Goal: Task Accomplishment & Management: Complete application form

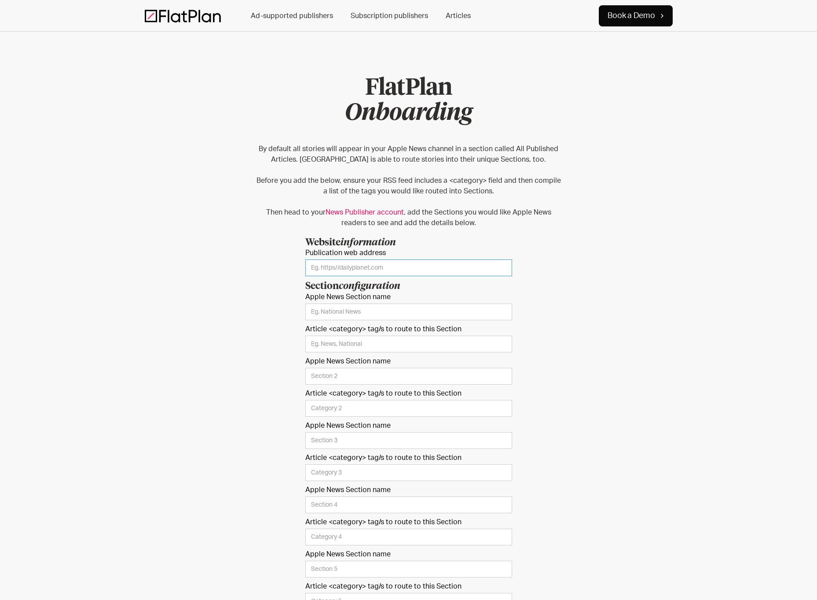
click at [356, 264] on input "Publication web address" at bounding box center [408, 267] width 207 height 17
paste input "[URL][DOMAIN_NAME]"
type input "[URL][DOMAIN_NAME]"
click at [384, 316] on input "Apple News Section name" at bounding box center [408, 311] width 207 height 17
type input "Articles"
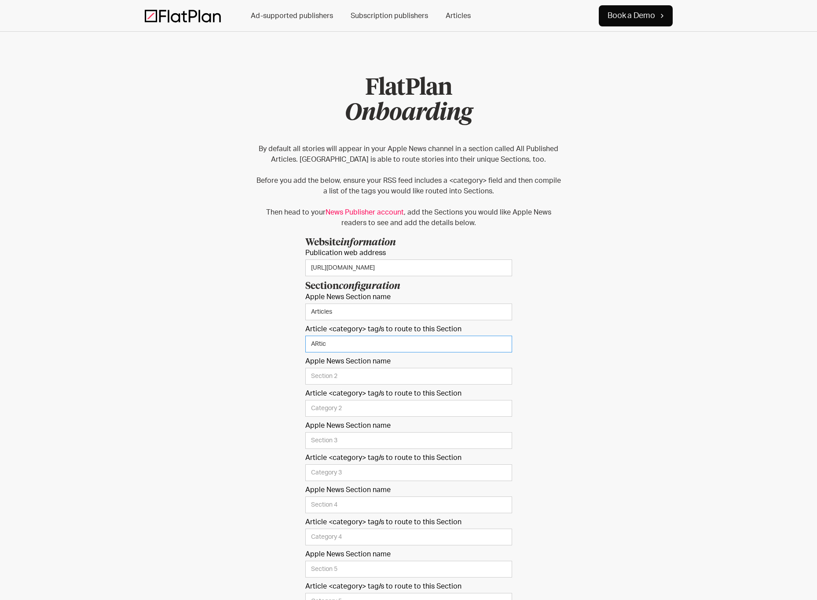
type input "ARticl"
type input "Articles"
click at [373, 367] on form "Website information Publication web address [URL][DOMAIN_NAME] Section configur…" at bounding box center [408, 500] width 207 height 526
click at [368, 376] on input "Apple News Section name" at bounding box center [408, 376] width 207 height 17
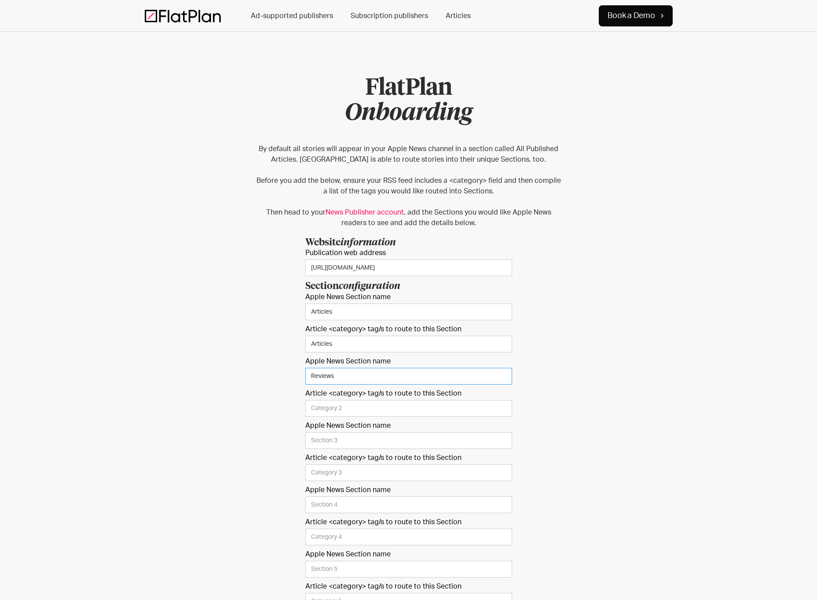
type input "Reviews"
click at [380, 441] on input "Apple News Section name" at bounding box center [408, 440] width 207 height 17
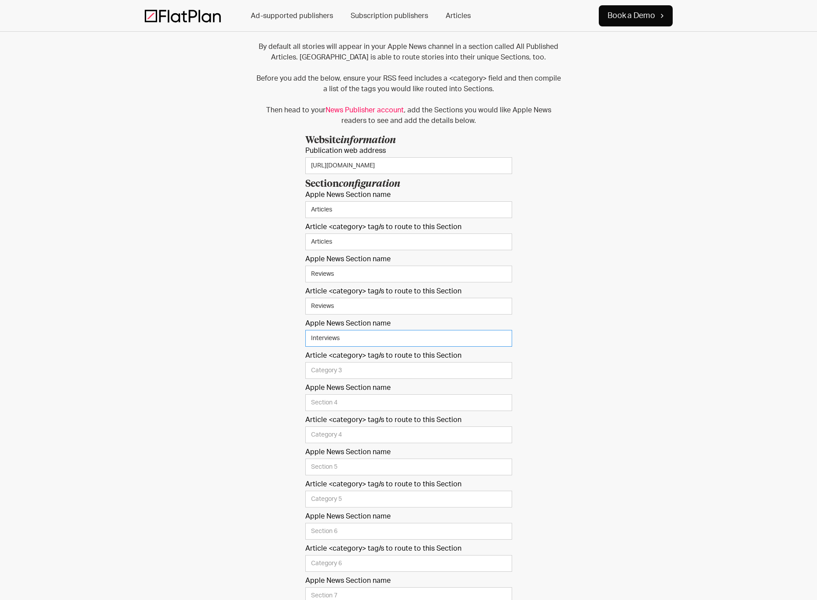
type input "Interviews"
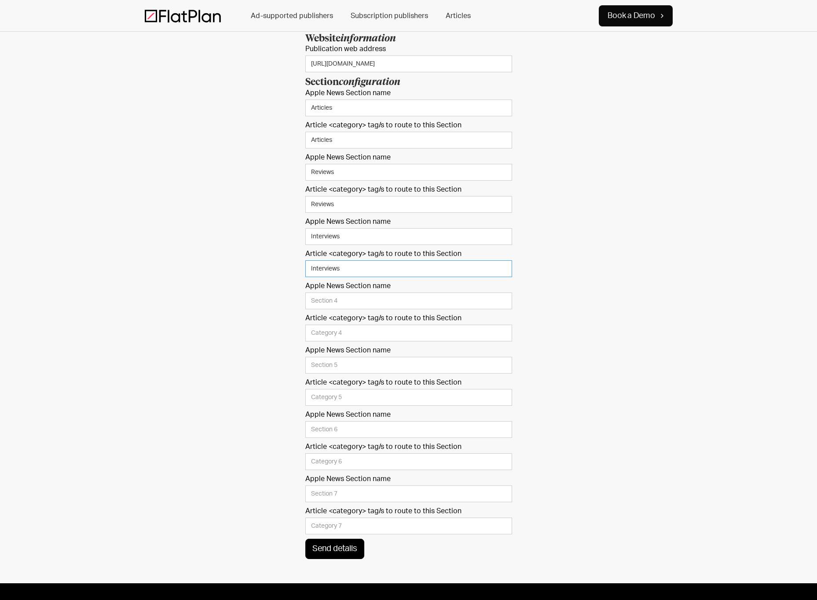
scroll to position [344, 0]
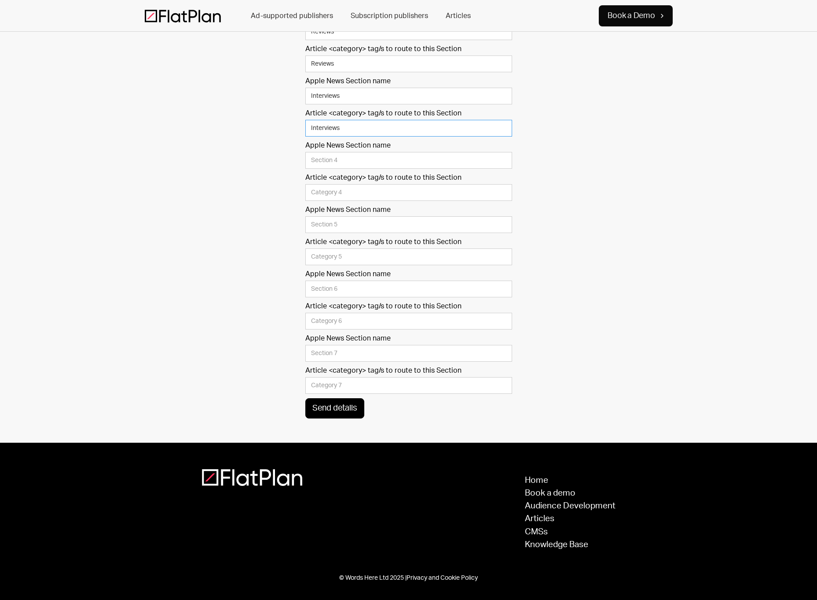
type input "Interviews"
click at [352, 413] on input "Send details" at bounding box center [334, 408] width 59 height 20
type input "Please wait..."
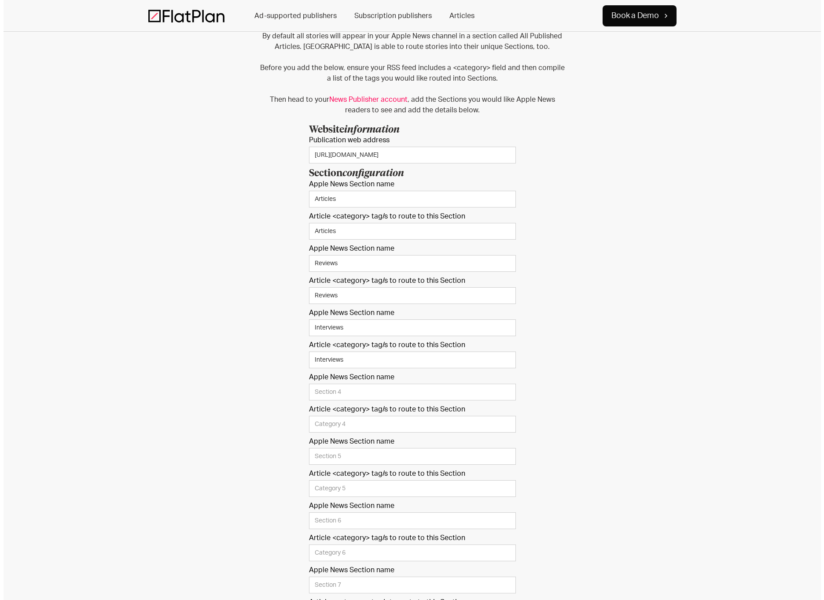
scroll to position [0, 0]
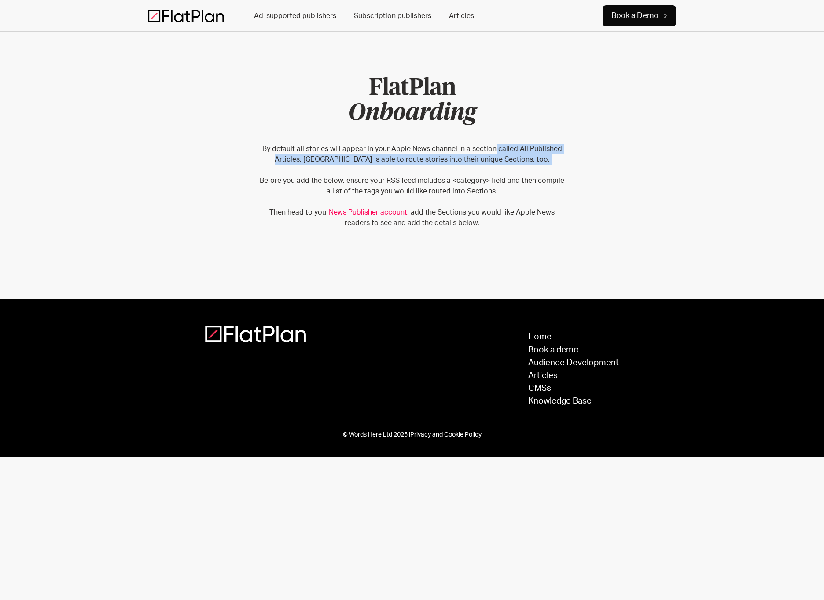
drag, startPoint x: 494, startPoint y: 151, endPoint x: 497, endPoint y: 168, distance: 16.9
click at [497, 168] on p "By default all stories will appear in your Apple News channel in a section call…" at bounding box center [412, 185] width 308 height 85
drag, startPoint x: 490, startPoint y: 164, endPoint x: 415, endPoint y: 141, distance: 78.5
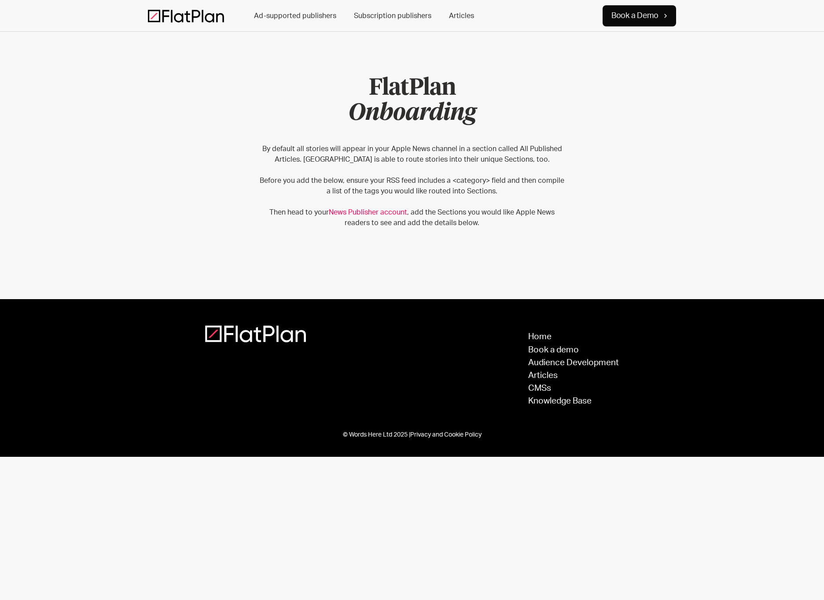
click at [415, 141] on div "By default all stories will appear in your Apple News channel in a section call…" at bounding box center [412, 212] width 824 height 173
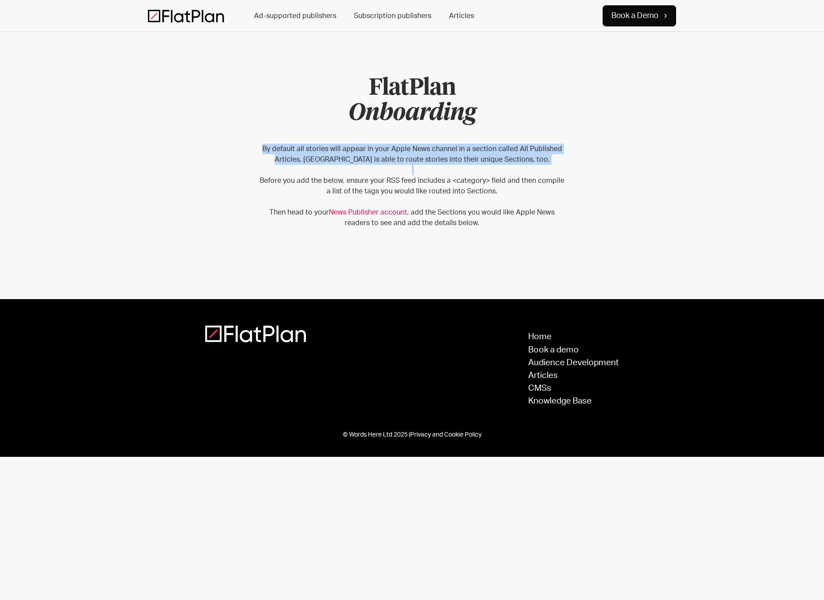
drag, startPoint x: 415, startPoint y: 141, endPoint x: 474, endPoint y: 166, distance: 64.6
click at [474, 166] on div "By default all stories will appear in your Apple News channel in a section call…" at bounding box center [412, 212] width 824 height 173
click at [474, 166] on p "By default all stories will appear in your Apple News channel in a section call…" at bounding box center [412, 185] width 308 height 85
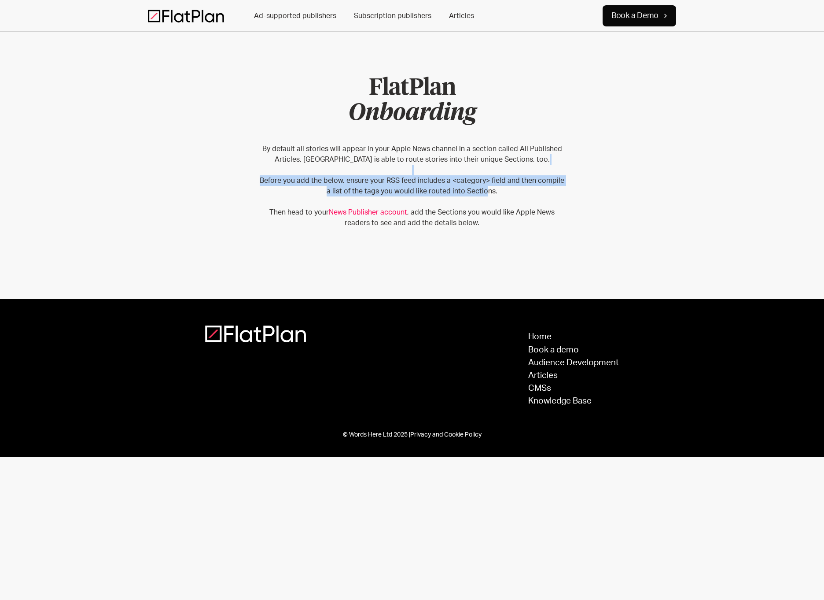
drag, startPoint x: 474, startPoint y: 174, endPoint x: 481, endPoint y: 188, distance: 15.4
click at [481, 188] on p "By default all stories will appear in your Apple News channel in a section call…" at bounding box center [412, 185] width 308 height 85
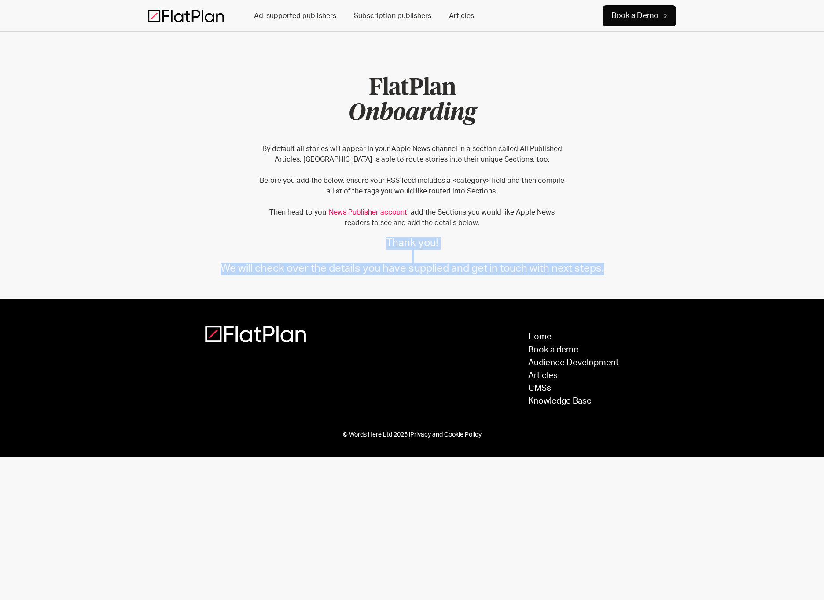
drag, startPoint x: 488, startPoint y: 235, endPoint x: 503, endPoint y: 285, distance: 52.9
click at [503, 285] on div "By default all stories will appear in your Apple News channel in a section call…" at bounding box center [412, 212] width 824 height 173
